Goal: Communication & Community: Answer question/provide support

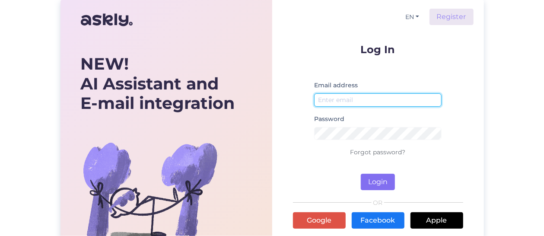
type input "[EMAIL_ADDRESS][DOMAIN_NAME]"
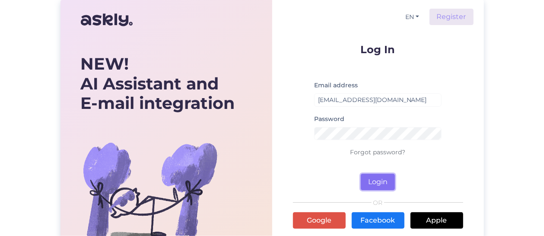
click at [376, 178] on button "Login" at bounding box center [378, 182] width 34 height 16
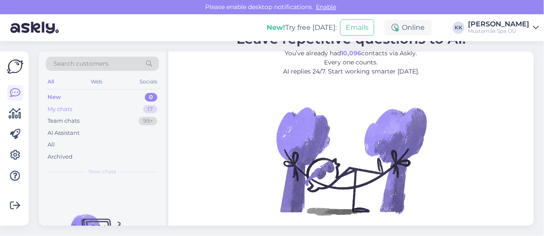
click at [115, 108] on div "My chats 17" at bounding box center [102, 109] width 113 height 12
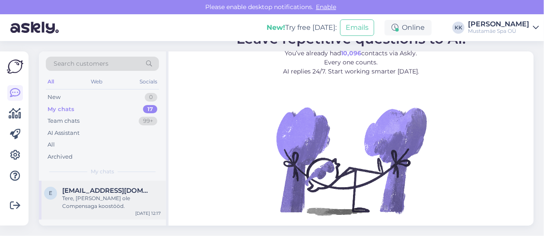
click at [104, 199] on div "Tere, [PERSON_NAME] ole Compensaga koostööd." at bounding box center [111, 202] width 99 height 16
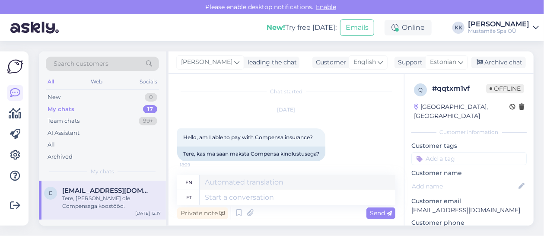
scroll to position [88, 0]
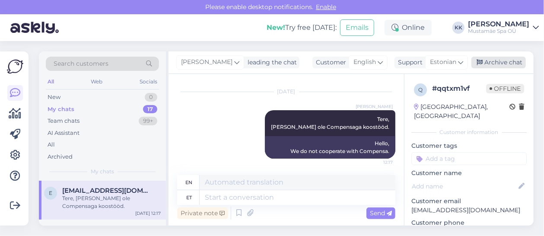
click at [509, 64] on div "Archive chat" at bounding box center [498, 63] width 54 height 12
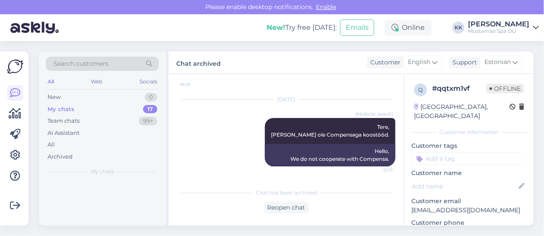
scroll to position [80, 0]
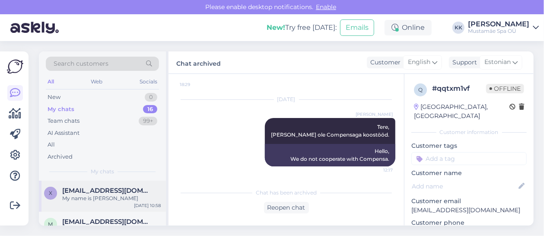
click at [101, 197] on div "My name is [PERSON_NAME]" at bounding box center [111, 198] width 99 height 8
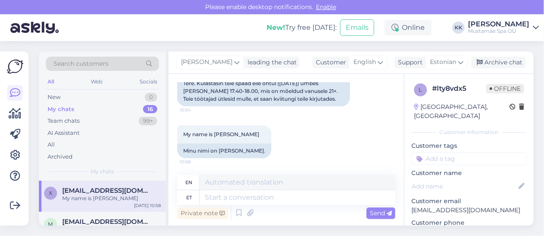
scroll to position [39, 0]
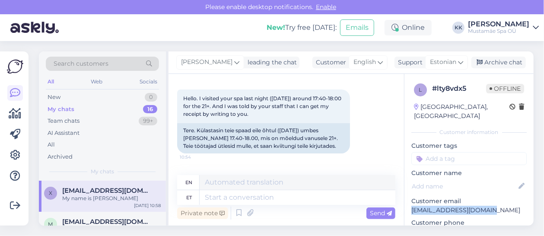
drag, startPoint x: 491, startPoint y: 200, endPoint x: 412, endPoint y: 205, distance: 79.7
copy p "[EMAIL_ADDRESS][DOMAIN_NAME]"
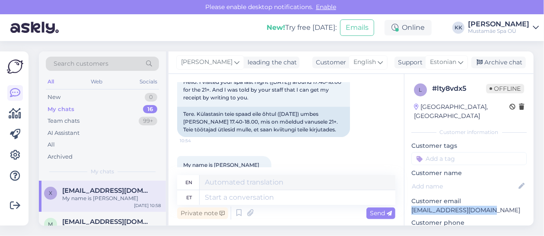
scroll to position [0, 0]
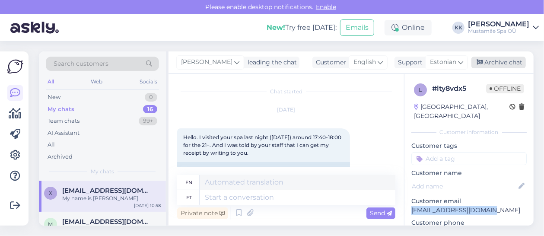
click at [497, 62] on div "Archive chat" at bounding box center [498, 63] width 54 height 12
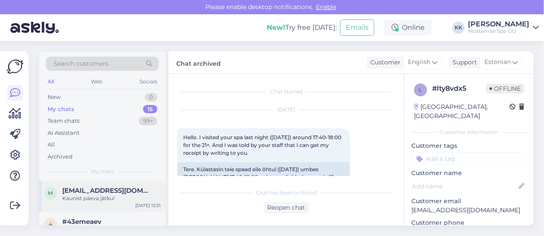
click at [70, 198] on div "Kaunist päeva jätku!" at bounding box center [111, 198] width 99 height 8
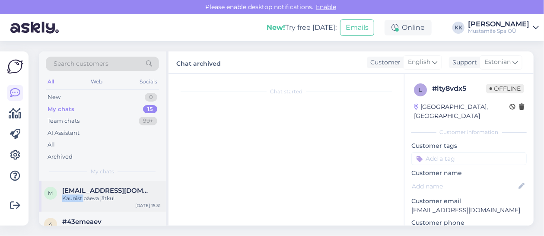
scroll to position [553, 0]
click at [70, 198] on div "Kaunist päeva jätku!" at bounding box center [111, 198] width 99 height 8
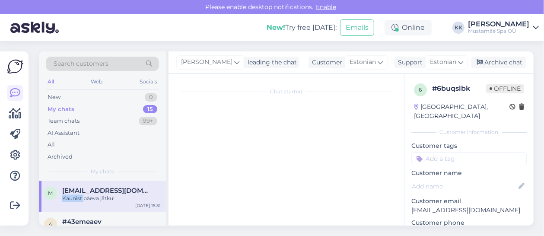
scroll to position [0, 0]
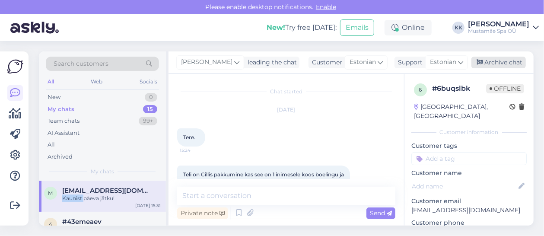
click at [497, 67] on div "Archive chat" at bounding box center [498, 63] width 54 height 12
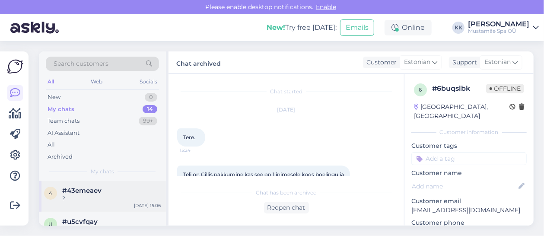
click at [99, 197] on div "?" at bounding box center [111, 198] width 99 height 8
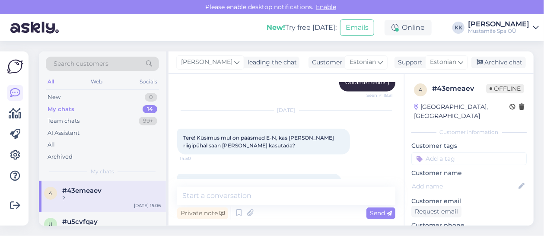
scroll to position [676, 0]
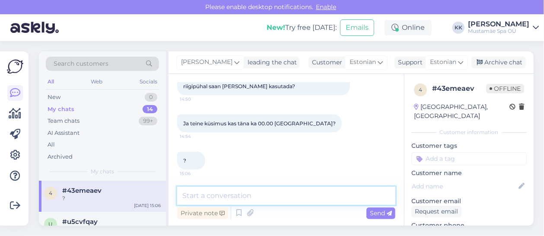
click at [270, 198] on textarea at bounding box center [286, 196] width 218 height 18
click at [201, 196] on textarea "Tere, vabandan, et Te ei saanud siit kohe vastust." at bounding box center [286, 196] width 218 height 18
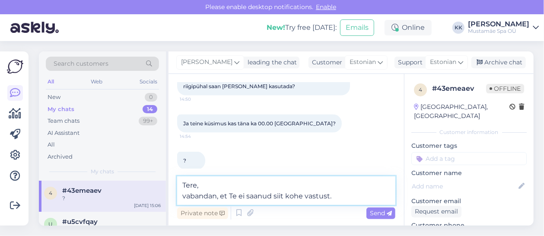
click at [340, 198] on textarea "Tere, vabandan, et Te ei saanud siit kohe vastust." at bounding box center [286, 190] width 218 height 29
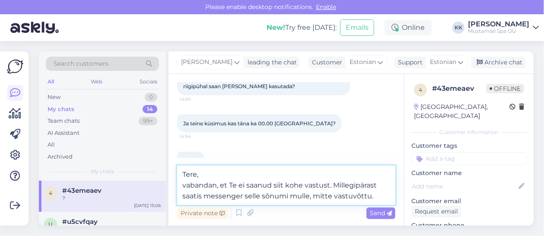
click at [311, 196] on textarea "Tere, vabandan, et Te ei saanud siit kohe vastust. Millegipärast saatis messeng…" at bounding box center [286, 185] width 218 height 39
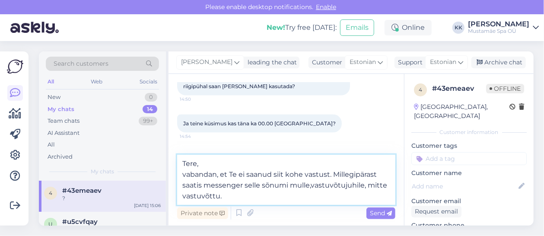
click at [274, 196] on textarea "Tere, vabandan, et Te ei saanud siit kohe vastust. Millegipärast saatis messeng…" at bounding box center [286, 180] width 218 height 50
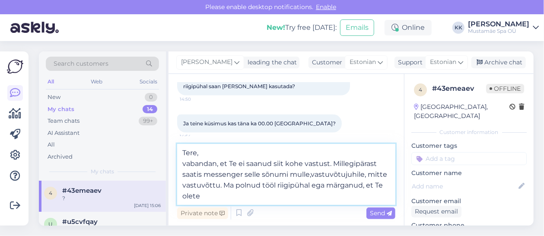
click at [344, 186] on textarea "Tere, vabandan, et Te ei saanud siit kohe vastust. Millegipärast saatis messeng…" at bounding box center [286, 174] width 218 height 61
click at [223, 193] on textarea "Tere, vabandan, et Te ei saanud siit kohe vastust. Millegipärast saatis messeng…" at bounding box center [286, 174] width 218 height 61
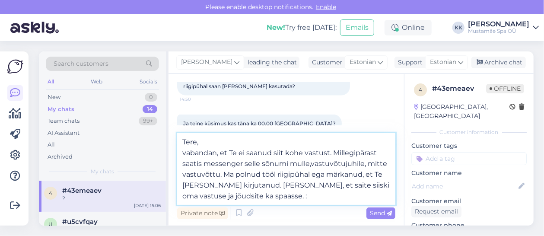
type textarea "Tere, vabandan, et Te ei saanud siit kohe vastust. Millegipärast saatis messeng…"
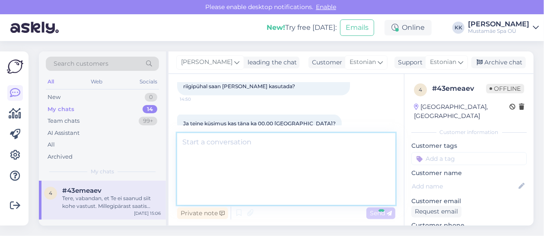
scroll to position [770, 0]
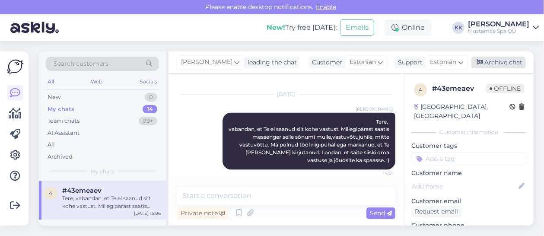
click at [509, 61] on div "Archive chat" at bounding box center [498, 63] width 54 height 12
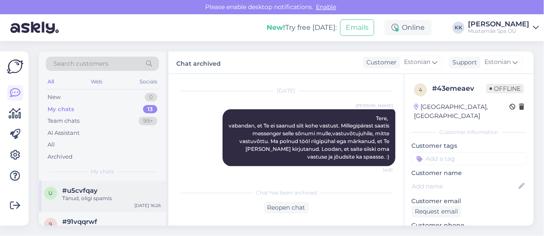
click at [76, 192] on span "#u5cvfqay" at bounding box center [79, 191] width 35 height 8
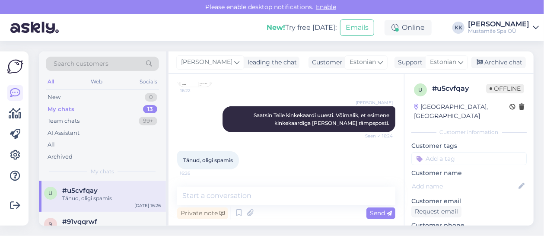
scroll to position [203, 0]
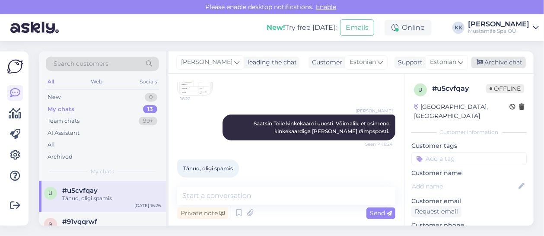
click at [489, 65] on div "Archive chat" at bounding box center [498, 63] width 54 height 12
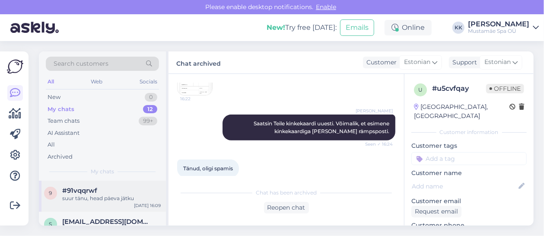
click at [101, 194] on div "#91vqqrwf" at bounding box center [111, 191] width 99 height 8
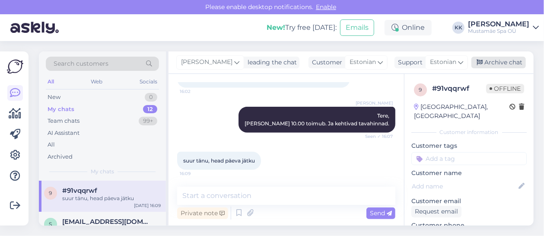
click at [490, 64] on div "Archive chat" at bounding box center [498, 63] width 54 height 12
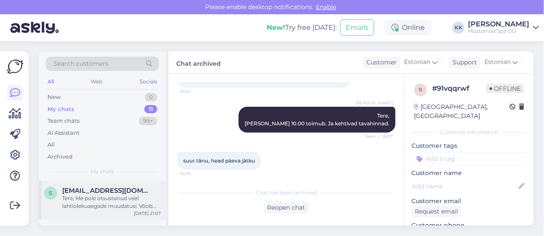
click at [92, 200] on div "Tere, Me pole otsustanud veel lahtiolekuaegade muudatusi. Võob [PERSON_NAME], e…" at bounding box center [111, 202] width 99 height 16
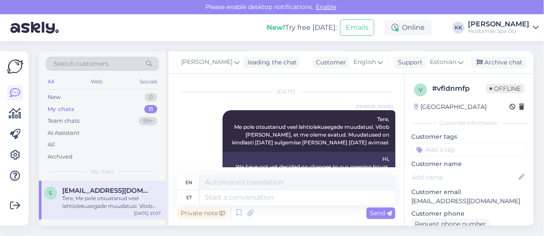
scroll to position [143, 0]
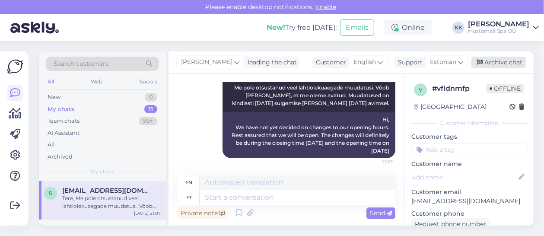
click at [511, 63] on div "Archive chat" at bounding box center [498, 63] width 54 height 12
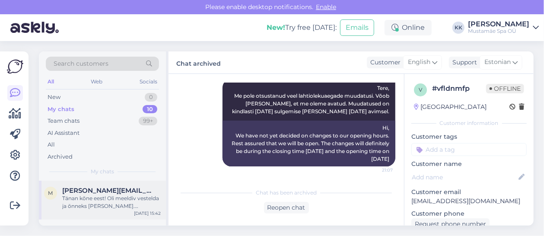
click at [111, 199] on div "Tänan kõne eest! Oli meeldiv vestelda ja õnneks [PERSON_NAME]. Tervitades, [PER…" at bounding box center [111, 202] width 99 height 16
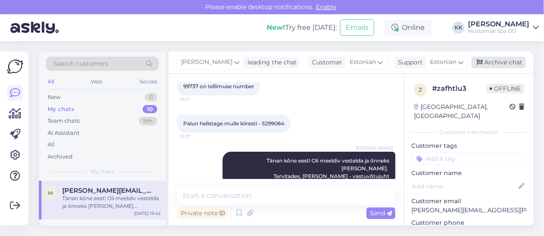
click at [490, 67] on div "Archive chat" at bounding box center [498, 63] width 54 height 12
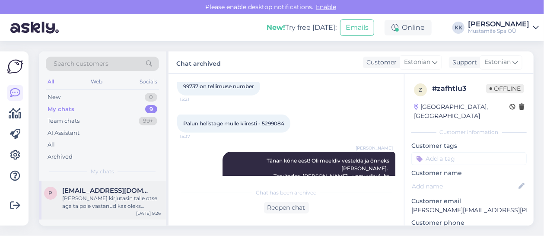
click at [111, 197] on div "[PERSON_NAME] kirjutasin talle otse aga ta pole vastanud kas oleks võimalik et …" at bounding box center [111, 202] width 99 height 16
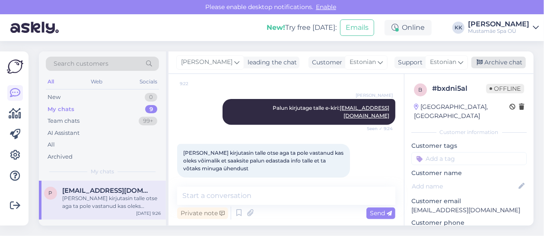
click at [499, 58] on div "Archive chat" at bounding box center [498, 63] width 54 height 12
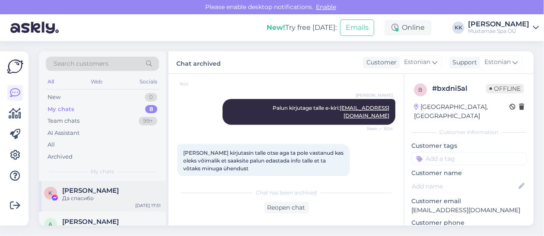
click at [107, 204] on div "K [PERSON_NAME] Да спасибо [DATE] 17:51" at bounding box center [102, 196] width 127 height 31
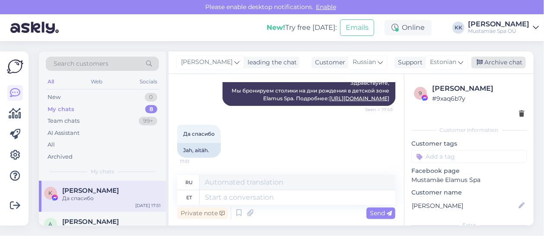
click at [497, 63] on div "Archive chat" at bounding box center [498, 63] width 54 height 12
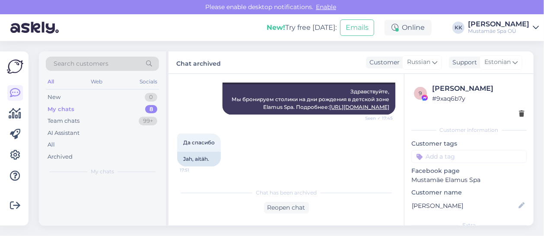
scroll to position [532, 0]
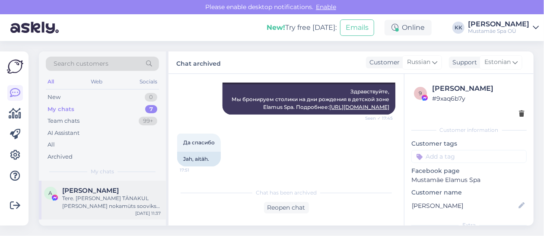
click at [110, 193] on div "[PERSON_NAME]" at bounding box center [111, 191] width 99 height 8
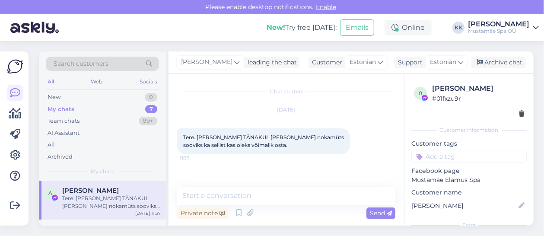
scroll to position [0, 0]
click at [281, 188] on textarea at bounding box center [286, 196] width 218 height 18
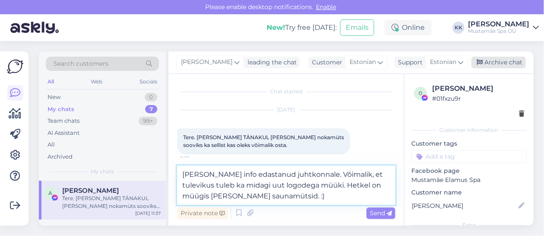
type textarea "[PERSON_NAME] info edastanud juhtkonnale. Võimalik, et tulevikus tuleb ka midag…"
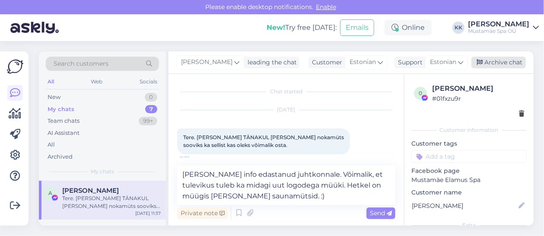
click at [504, 65] on div "Archive chat" at bounding box center [498, 63] width 54 height 12
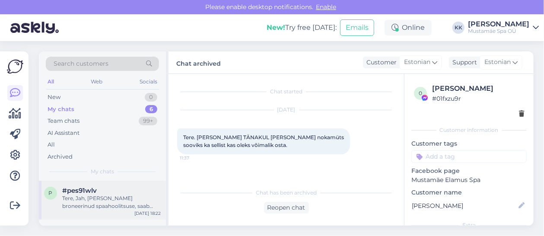
click at [89, 198] on div "Tere, Jah, [PERSON_NAME] broneerinud spaahoolitsuse, saab kohapeal osta [PERSON…" at bounding box center [111, 202] width 99 height 16
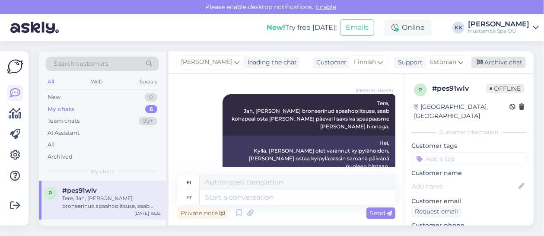
click at [505, 65] on div "Archive chat" at bounding box center [498, 63] width 54 height 12
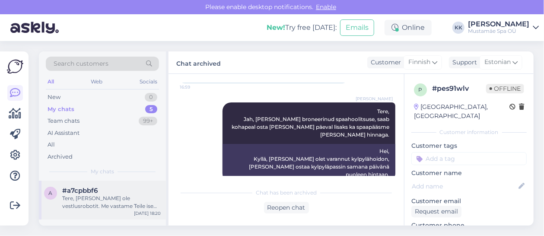
click at [121, 199] on div "Tere, [PERSON_NAME] ole vestlusrobotit. Me vastame Teile ise esimesel võimaluse…" at bounding box center [111, 202] width 99 height 16
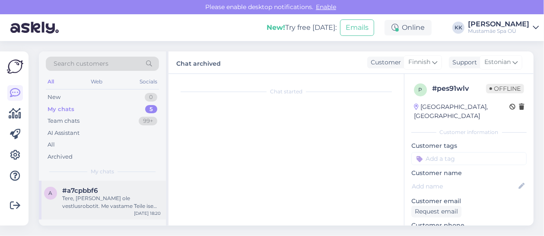
scroll to position [70, 0]
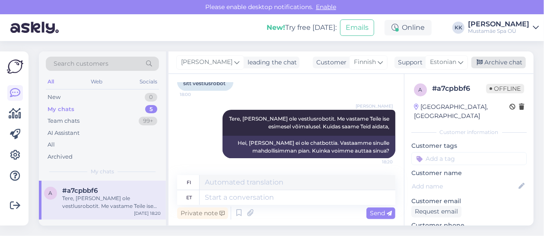
click at [513, 64] on div "Archive chat" at bounding box center [498, 63] width 54 height 12
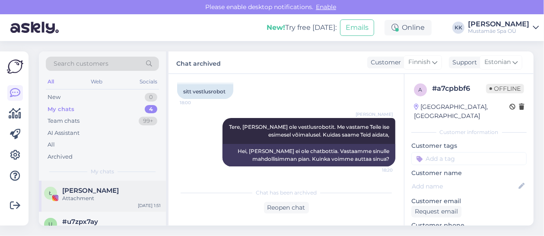
click at [124, 197] on div "Attachment" at bounding box center [111, 198] width 99 height 8
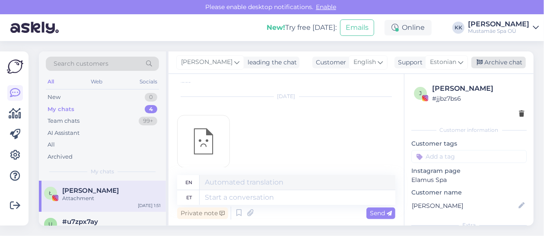
click at [495, 60] on div "Archive chat" at bounding box center [498, 63] width 54 height 12
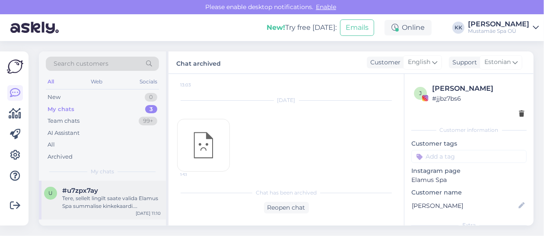
click at [102, 199] on div "Tere, sellelt lingilt saate valida Elamus Spa summalise kinkekaardi. Summalist …" at bounding box center [111, 202] width 99 height 16
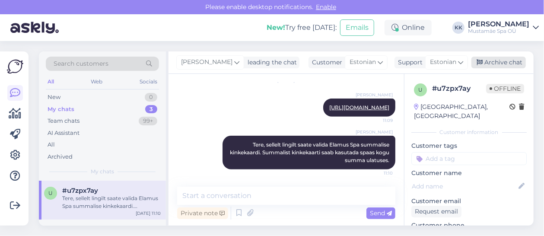
click at [494, 59] on div "Archive chat" at bounding box center [498, 63] width 54 height 12
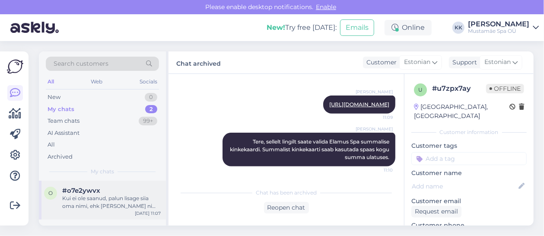
click at [106, 197] on div "Kui ei ole saanud, palun lisage siia oma nimi, ehk [PERSON_NAME] nime järgi üle…" at bounding box center [111, 202] width 99 height 16
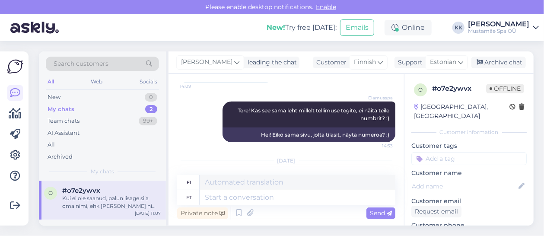
scroll to position [366, 0]
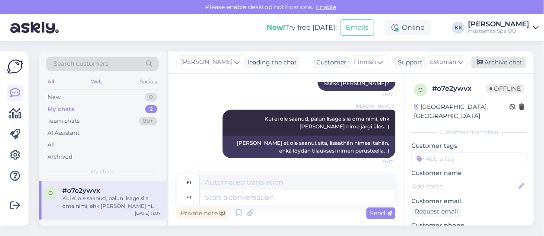
click at [507, 61] on div "Archive chat" at bounding box center [498, 63] width 54 height 12
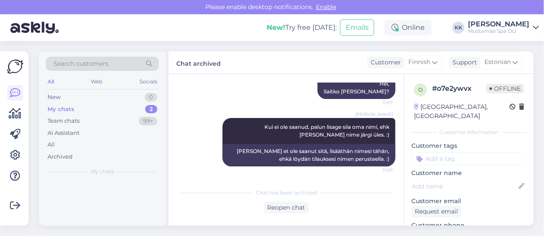
scroll to position [358, 0]
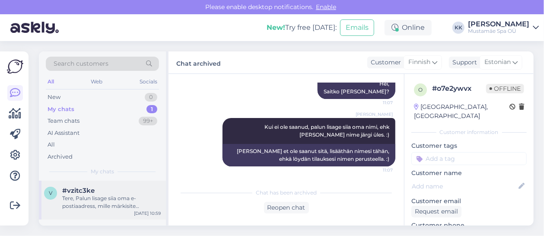
click at [106, 193] on div "#vzitc3ke" at bounding box center [111, 191] width 99 height 8
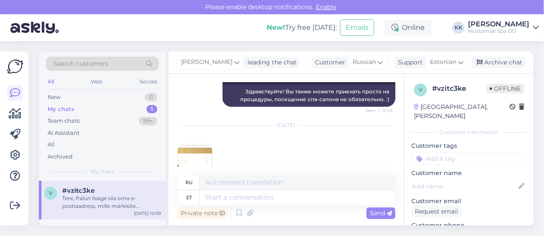
scroll to position [1156, 0]
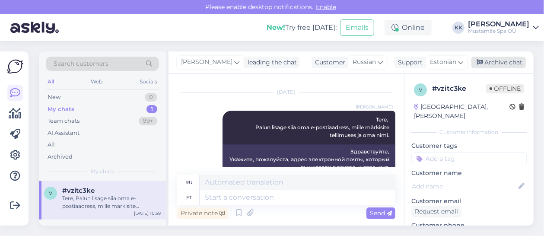
click at [501, 60] on div "Archive chat" at bounding box center [498, 63] width 54 height 12
